Goal: Task Accomplishment & Management: Use online tool/utility

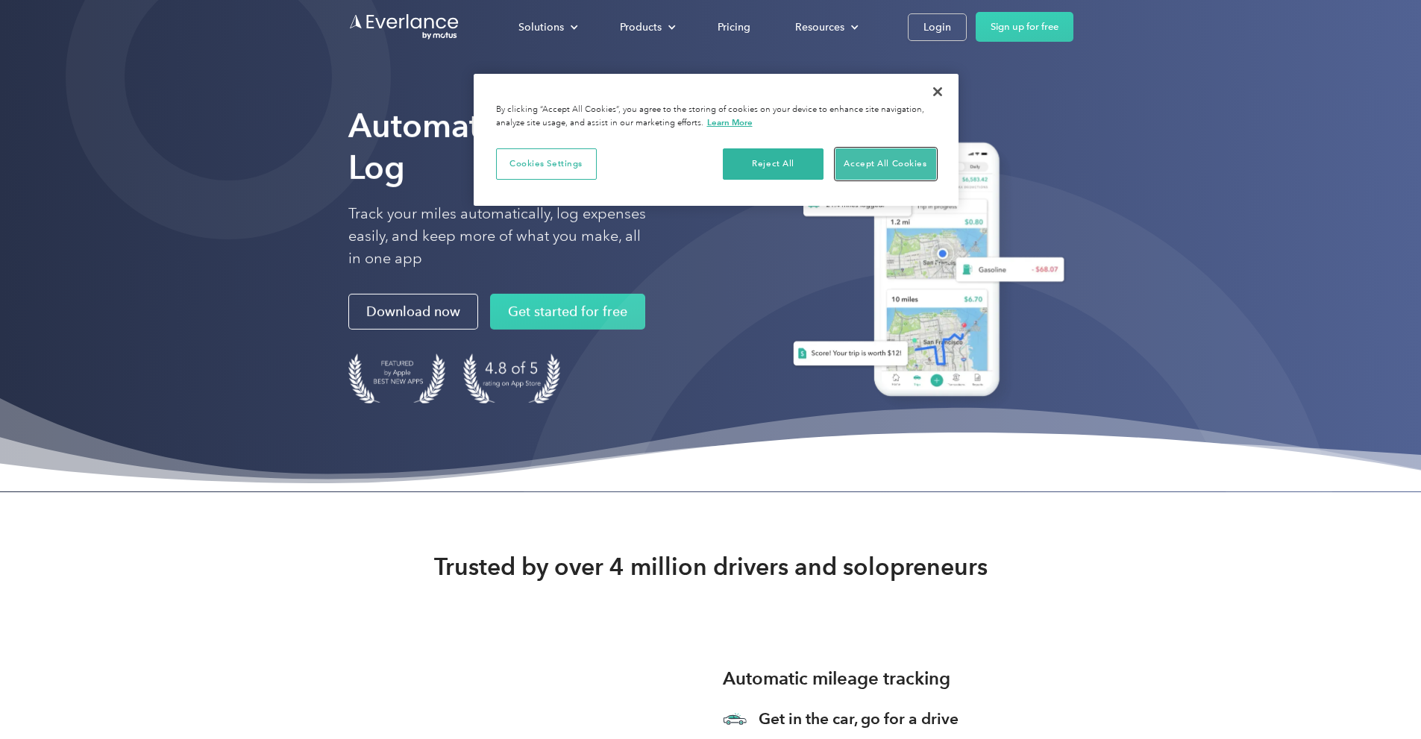
click at [882, 162] on button "Accept All Cookies" at bounding box center [886, 163] width 101 height 31
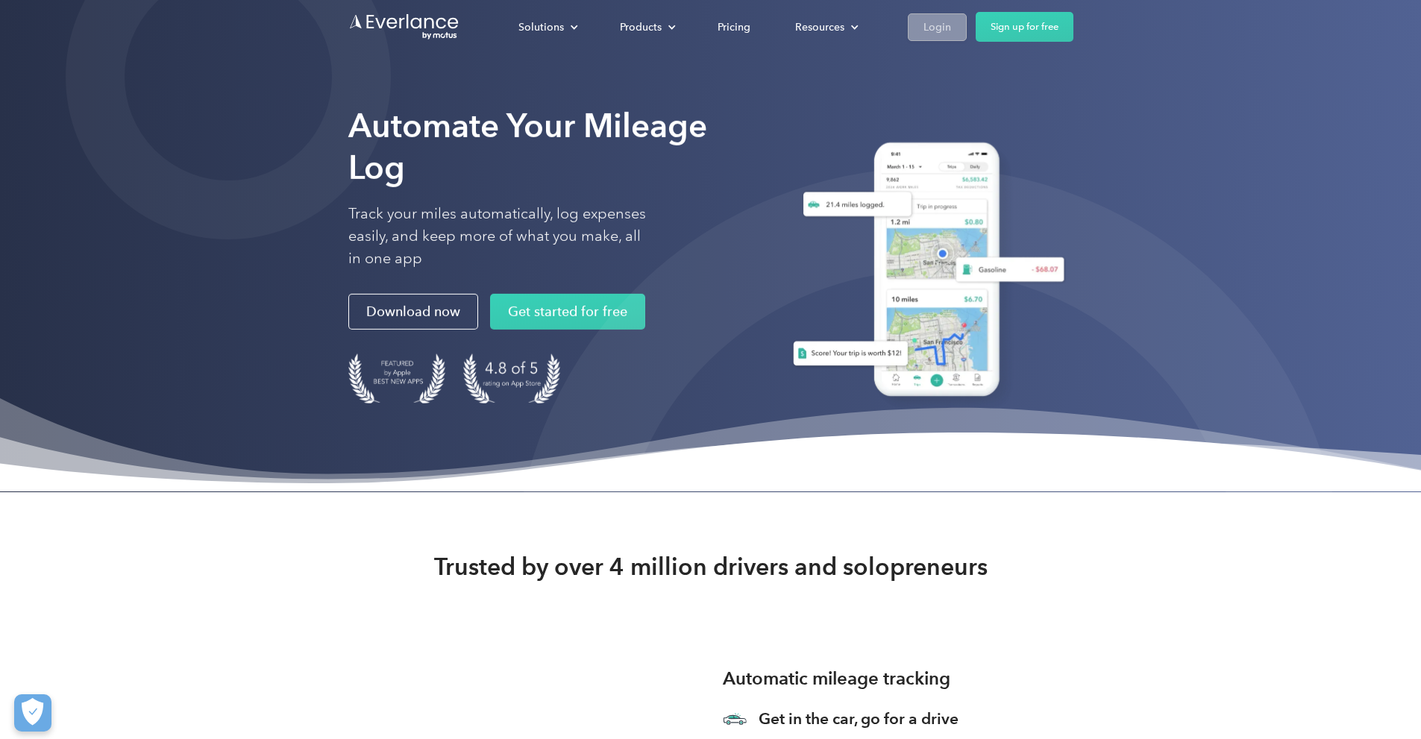
click at [951, 26] on div "Login" at bounding box center [938, 27] width 28 height 19
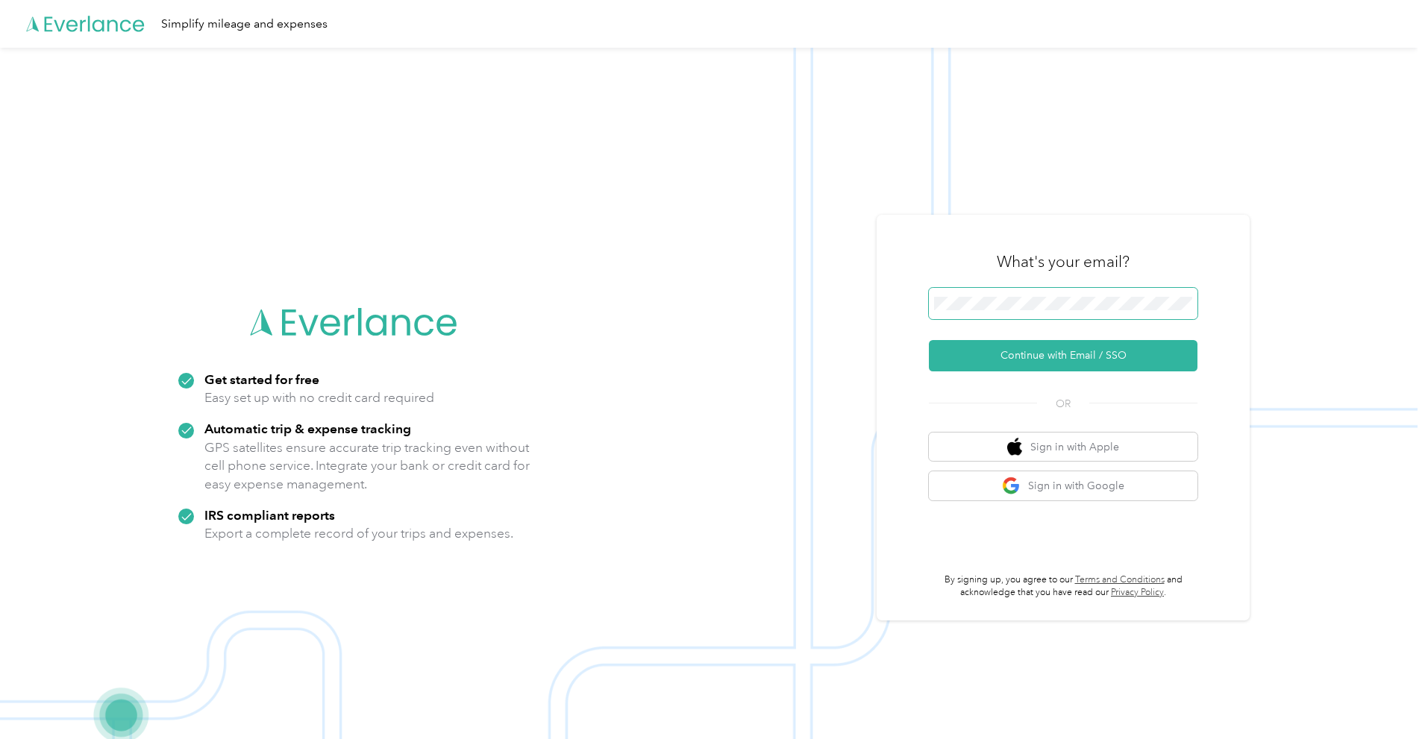
click at [929, 340] on button "Continue with Email / SSO" at bounding box center [1063, 355] width 269 height 31
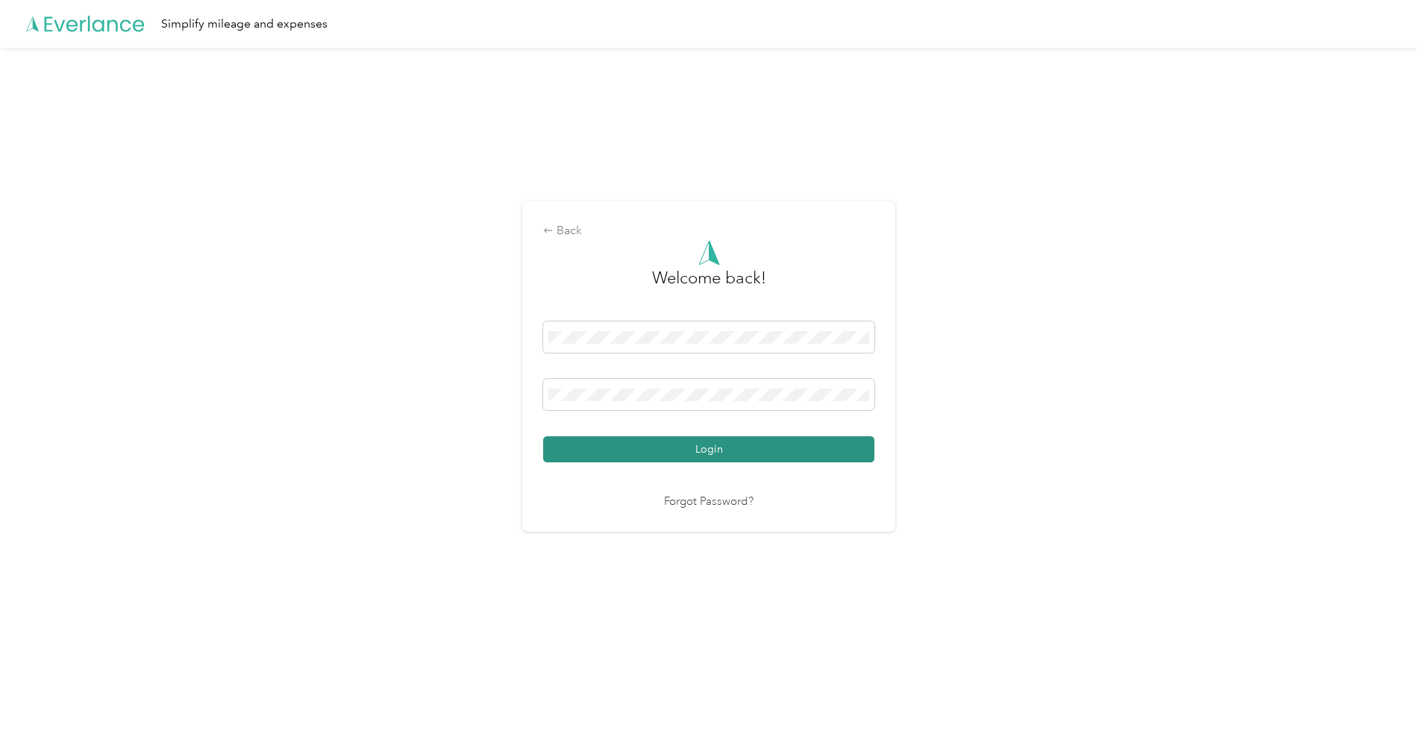
click at [775, 456] on button "Login" at bounding box center [708, 450] width 331 height 26
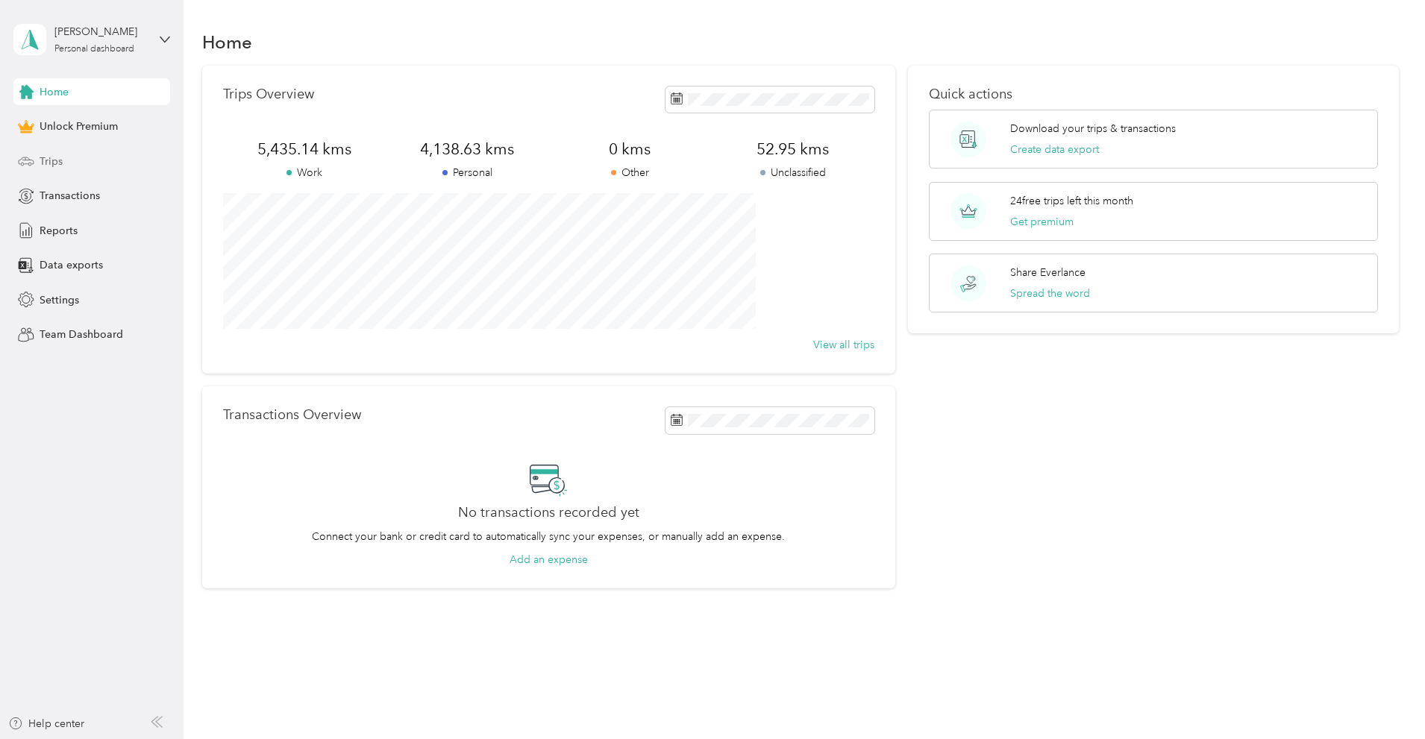
click at [60, 163] on span "Trips" at bounding box center [51, 162] width 23 height 16
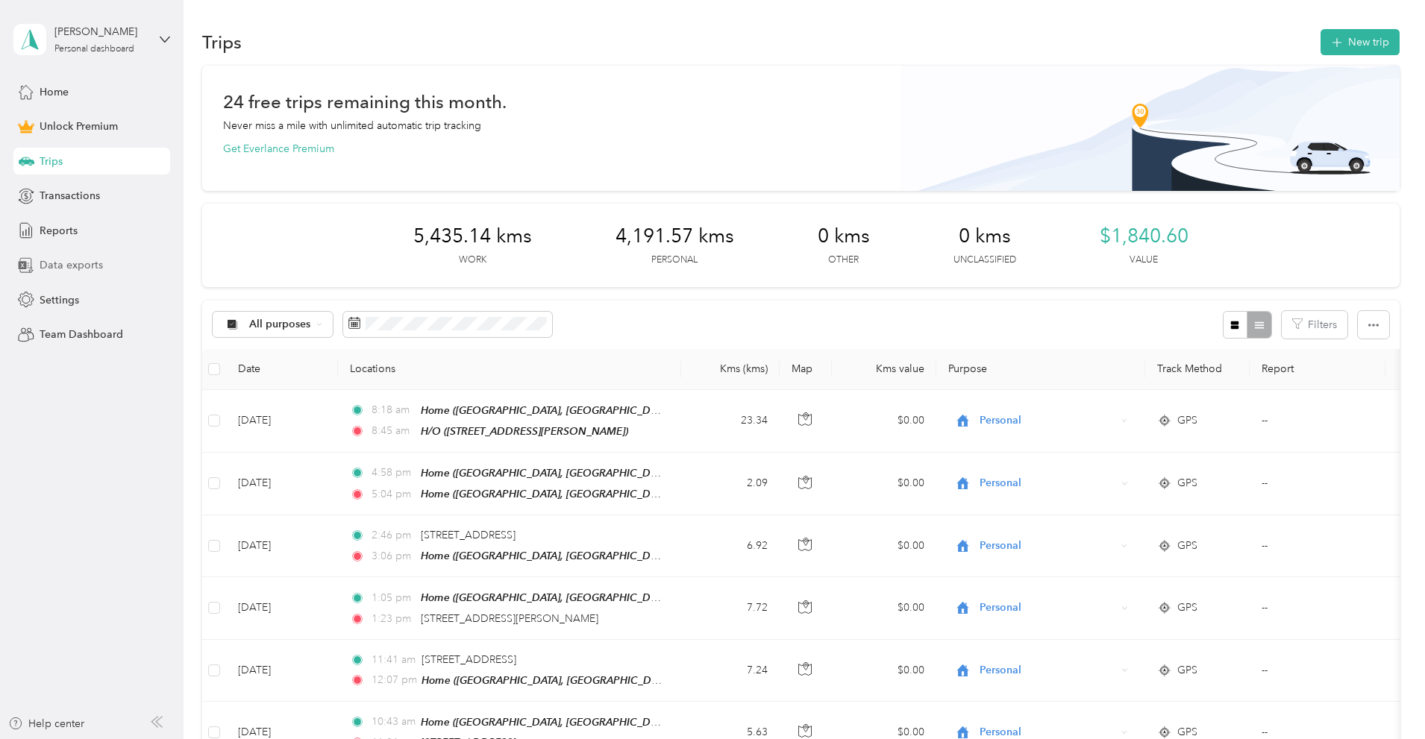
click at [85, 271] on span "Data exports" at bounding box center [71, 265] width 63 height 16
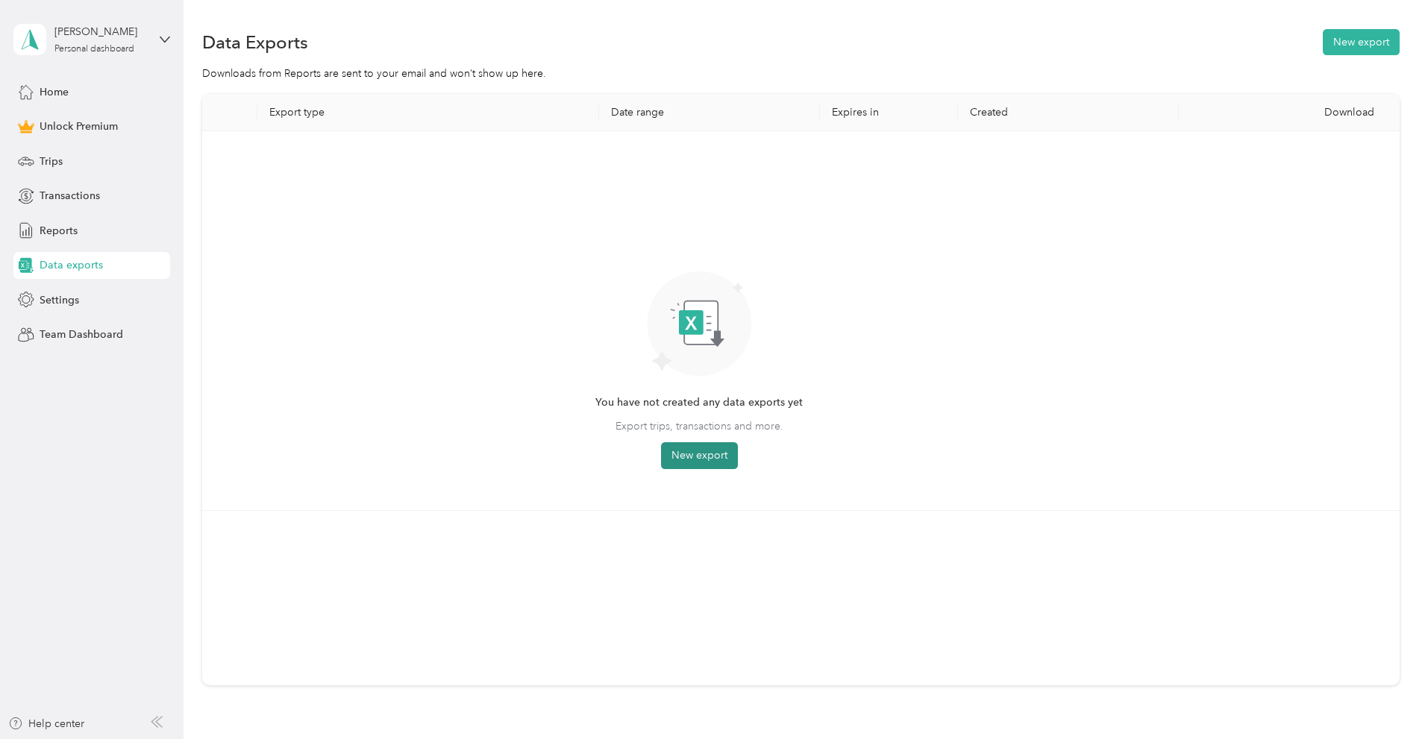
click at [738, 448] on button "New export" at bounding box center [699, 455] width 77 height 27
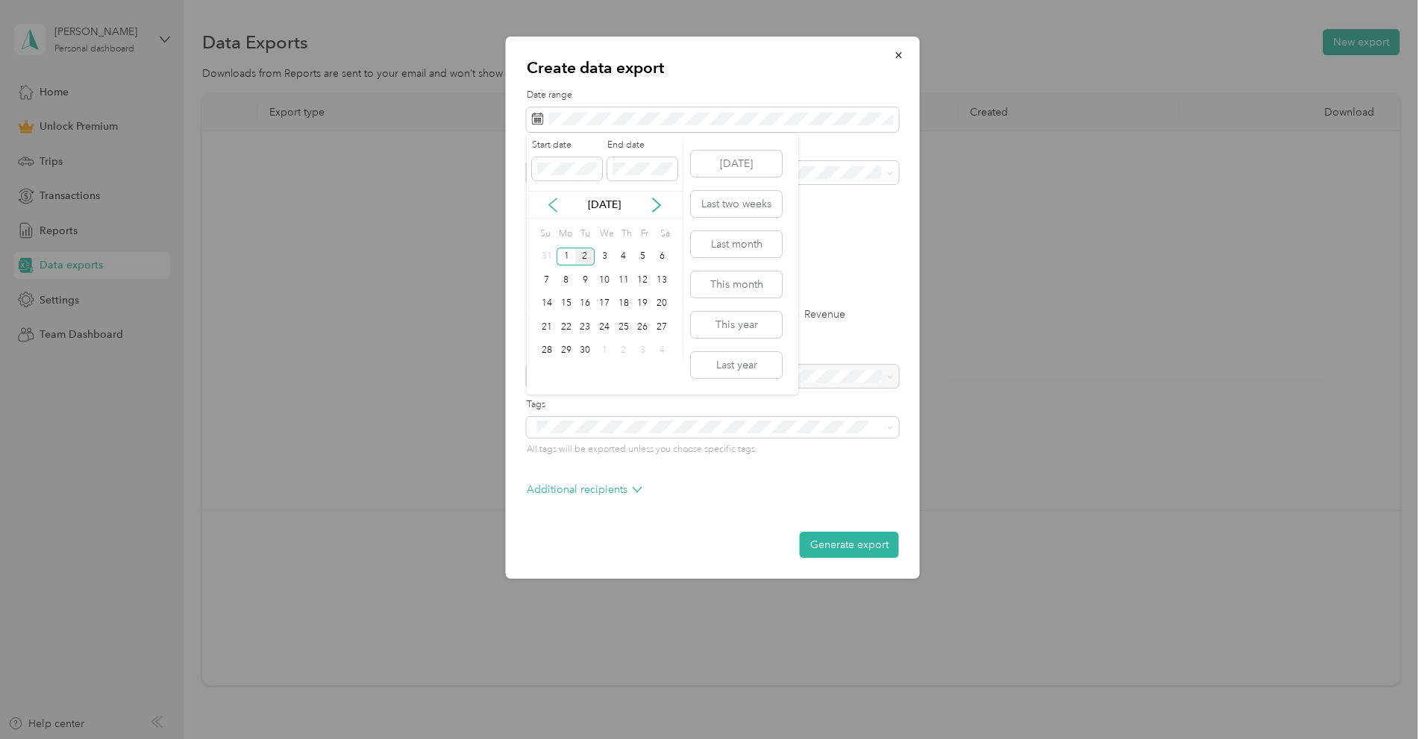
click at [555, 210] on icon at bounding box center [552, 204] width 7 height 13
click at [642, 259] on div "1" at bounding box center [643, 257] width 19 height 19
click at [648, 348] on div "29" at bounding box center [643, 351] width 19 height 19
click at [565, 164] on span at bounding box center [713, 173] width 372 height 24
click at [568, 181] on span at bounding box center [713, 173] width 372 height 24
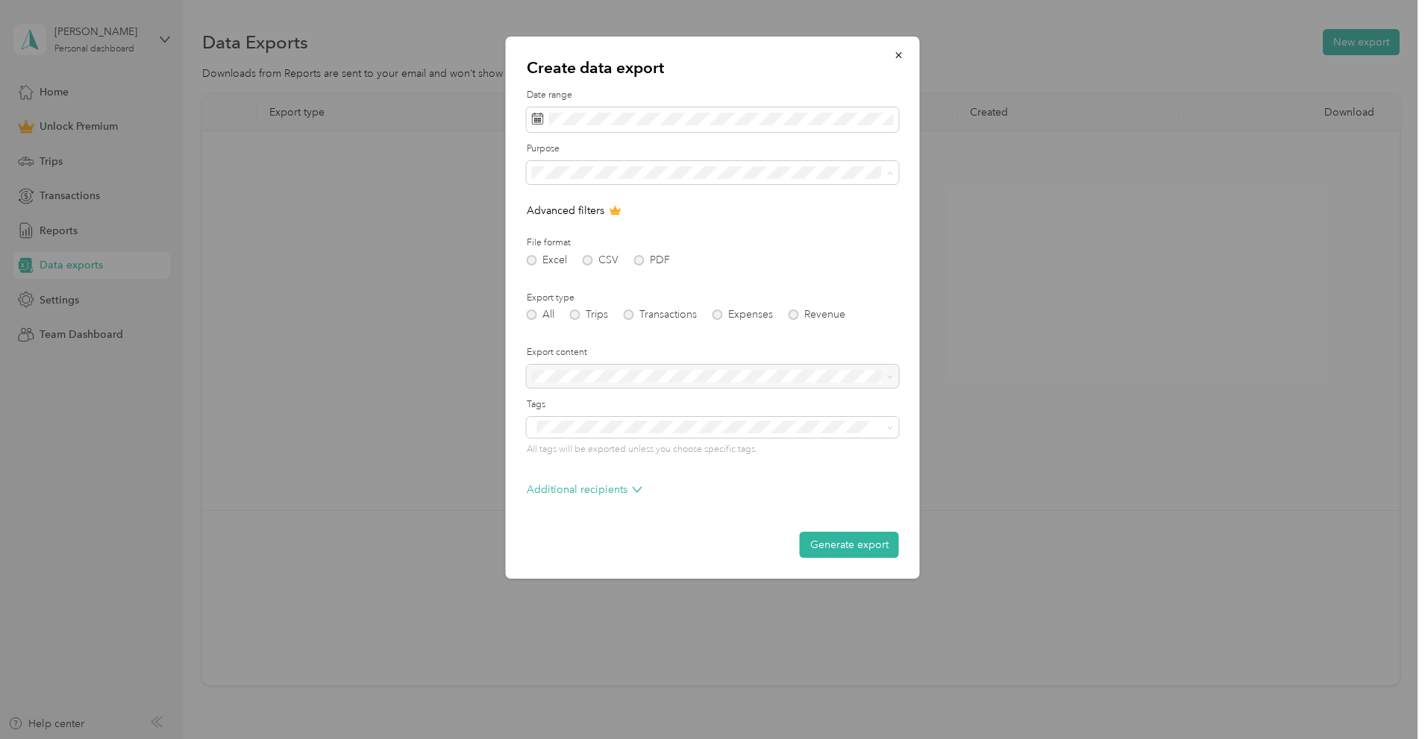
click at [557, 226] on span "Work" at bounding box center [549, 225] width 25 height 13
click at [577, 315] on div "All Trips Transactions Expenses Revenue" at bounding box center [713, 315] width 372 height 10
click at [849, 545] on button "Generate export" at bounding box center [849, 545] width 99 height 26
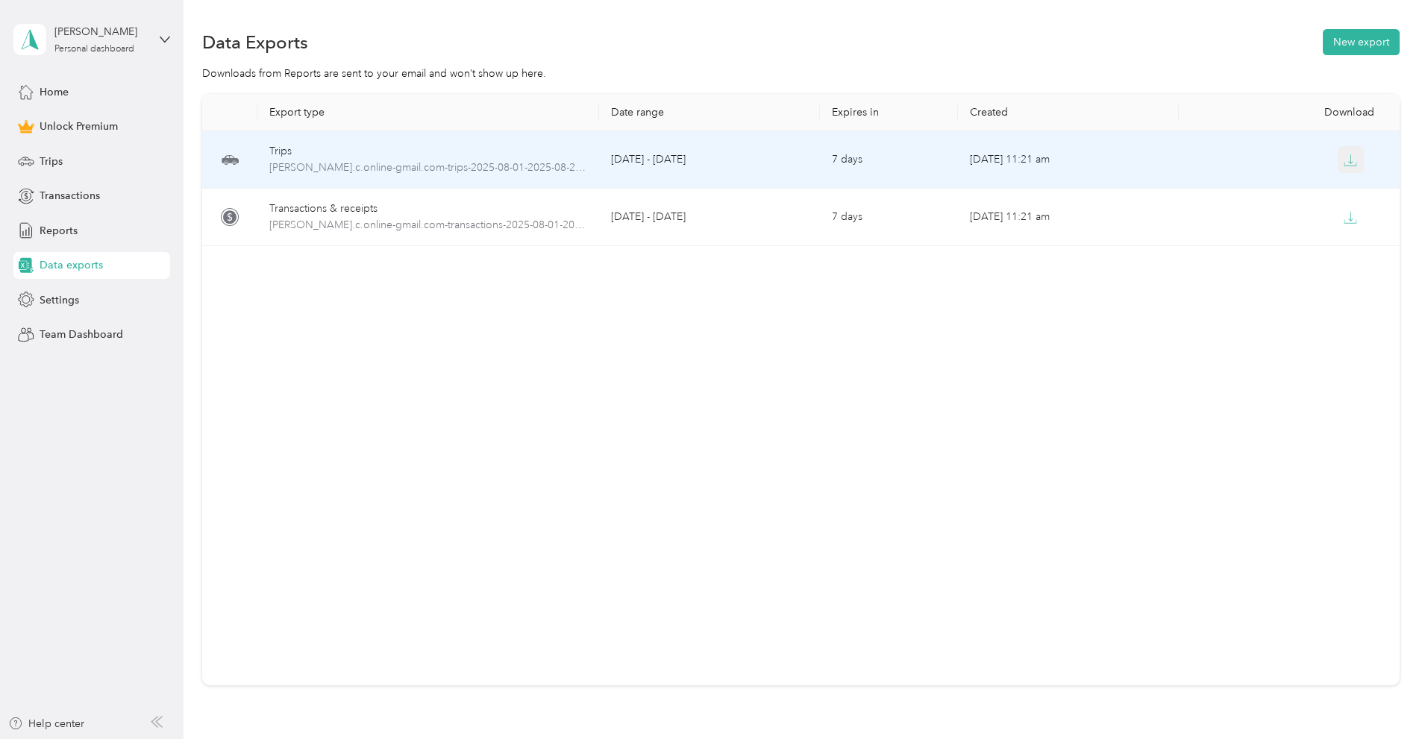
click at [1344, 163] on icon "button" at bounding box center [1350, 160] width 13 height 13
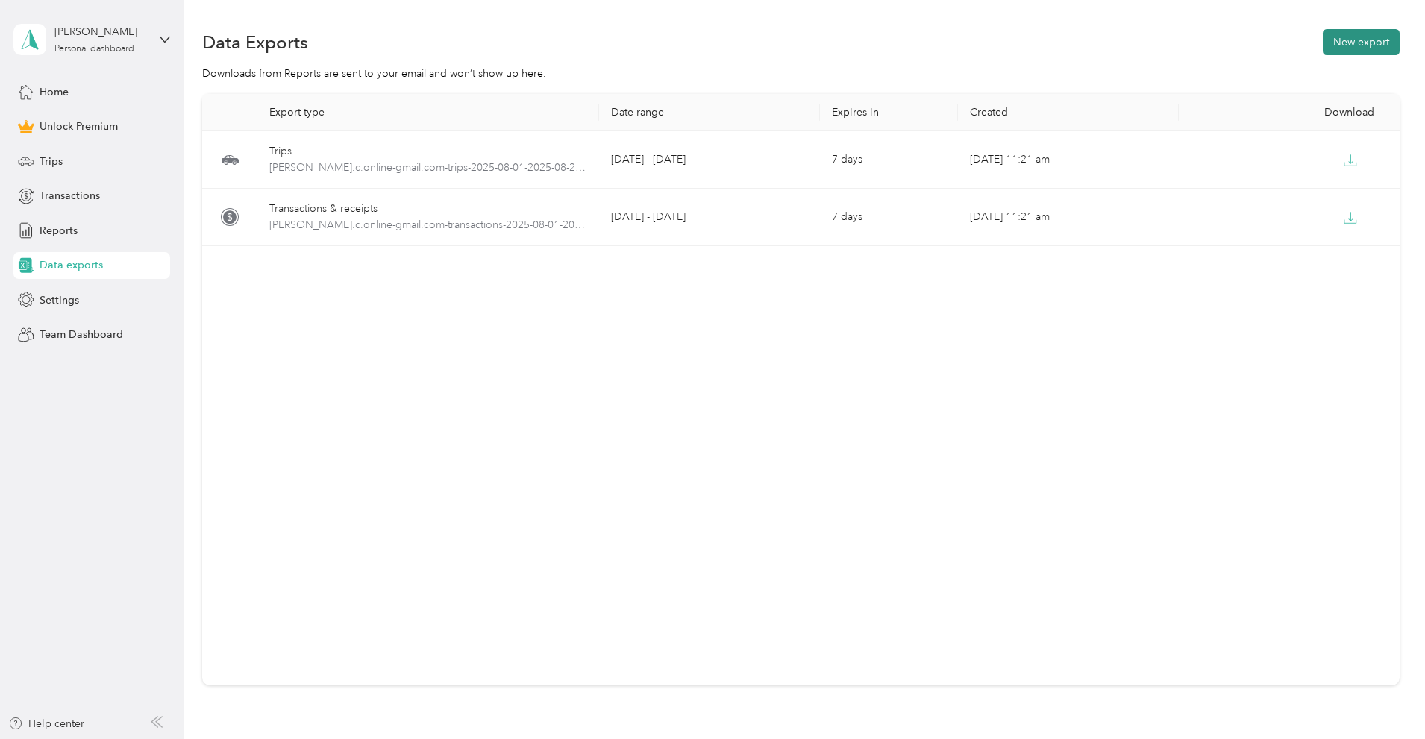
click at [1323, 38] on button "New export" at bounding box center [1361, 42] width 77 height 26
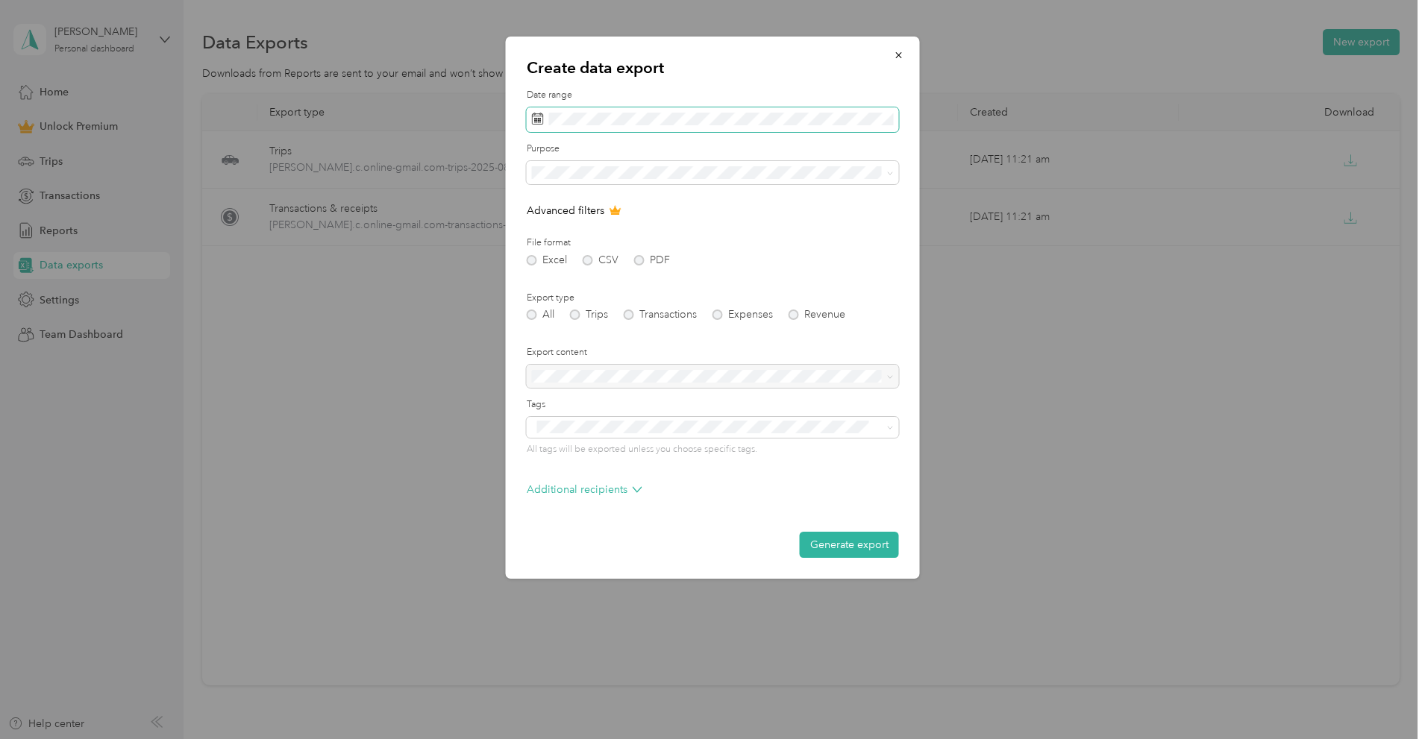
click at [625, 111] on span at bounding box center [713, 119] width 372 height 25
click at [662, 130] on span at bounding box center [713, 119] width 372 height 25
click at [554, 207] on icon at bounding box center [552, 205] width 15 height 15
click at [647, 256] on div "1" at bounding box center [643, 257] width 19 height 19
click at [646, 354] on div "29" at bounding box center [643, 351] width 19 height 19
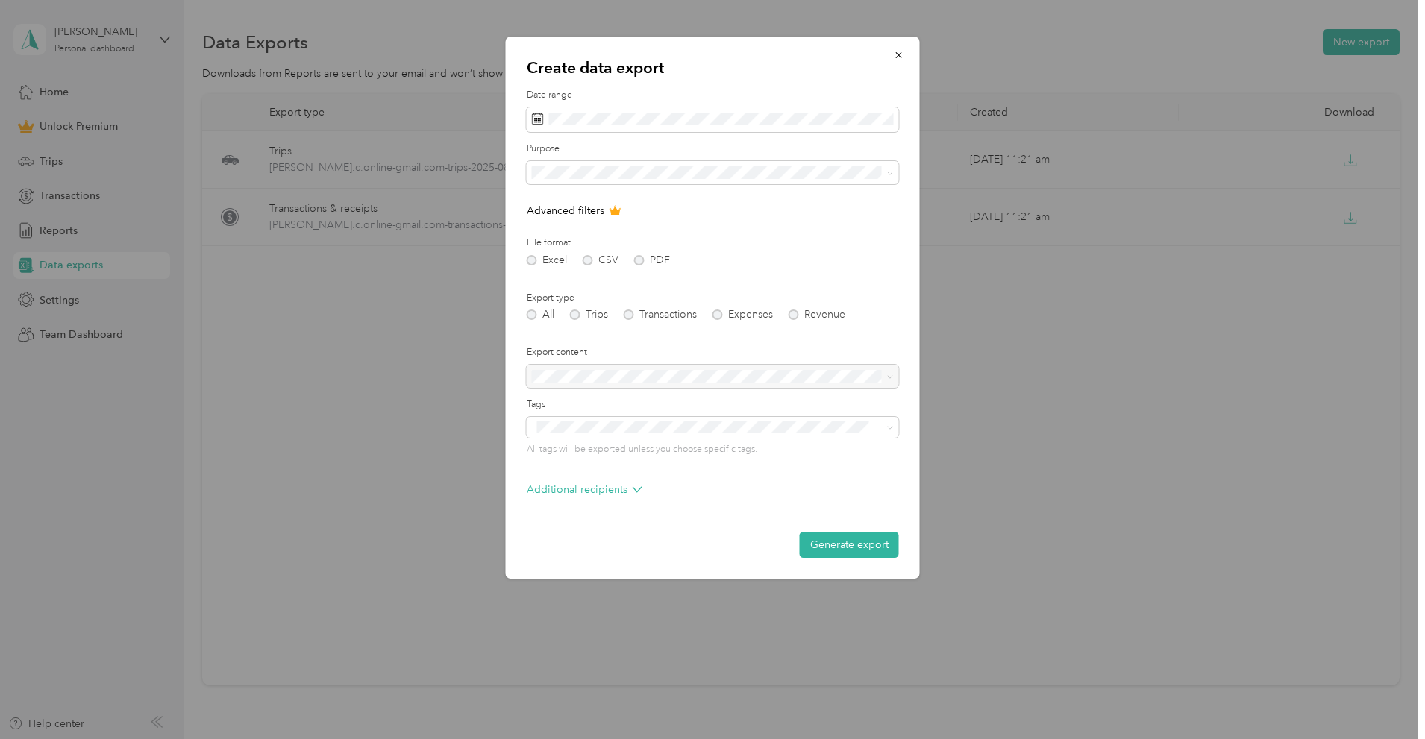
click at [560, 225] on span "Work" at bounding box center [549, 225] width 25 height 13
click at [836, 543] on button "Generate export" at bounding box center [849, 545] width 99 height 26
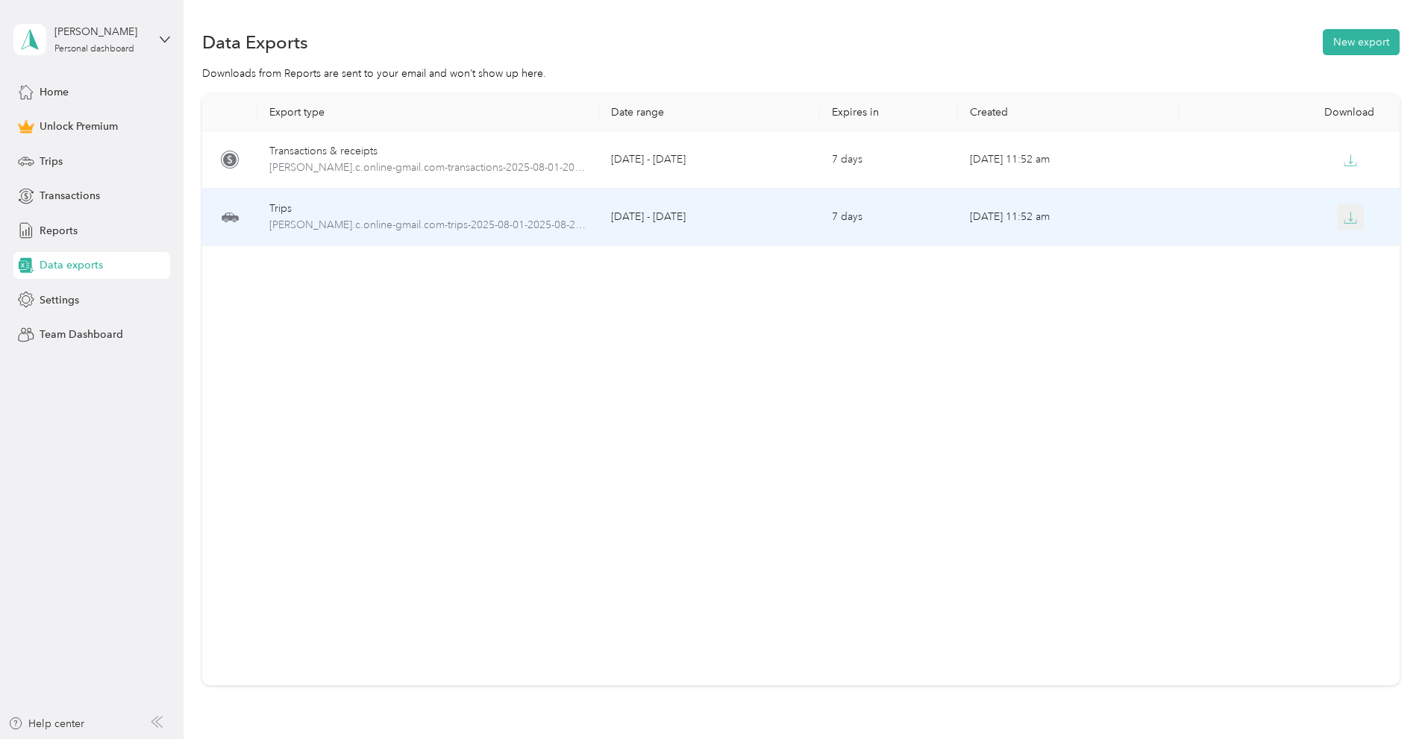
click at [1344, 216] on icon "button" at bounding box center [1350, 217] width 13 height 13
